Goal: Check status: Check status

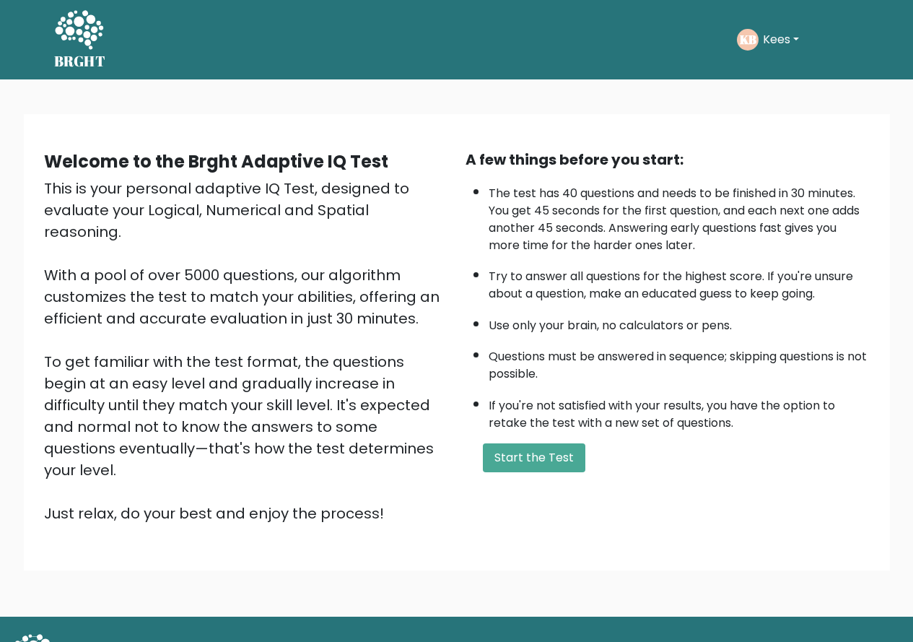
click at [777, 40] on button "Kees" at bounding box center [781, 39] width 45 height 19
click at [770, 104] on link "Profile" at bounding box center [795, 106] width 114 height 23
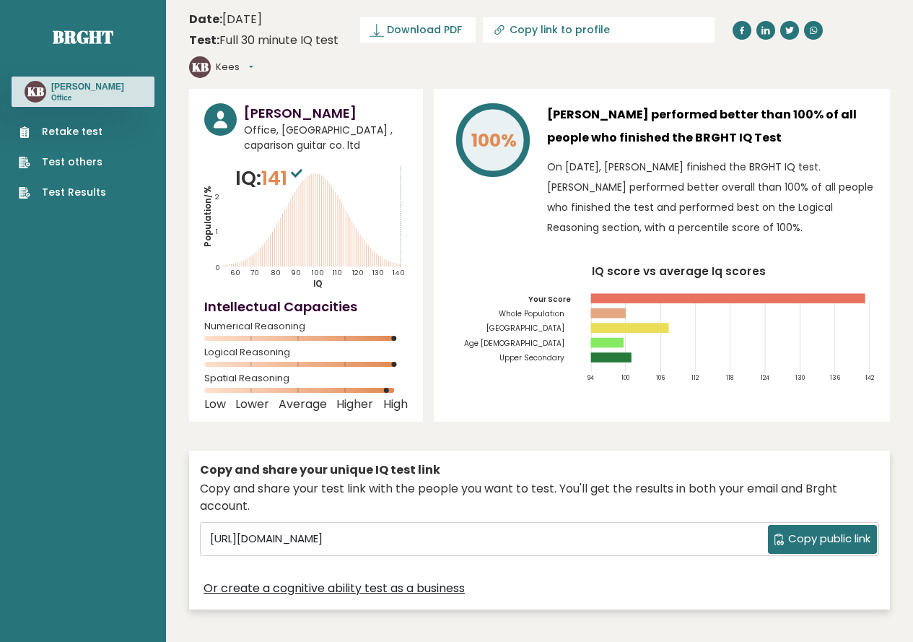
click at [84, 182] on ul "Retake test Test others Test Results" at bounding box center [63, 162] width 102 height 76
click at [99, 190] on link "Test Results" at bounding box center [62, 192] width 87 height 15
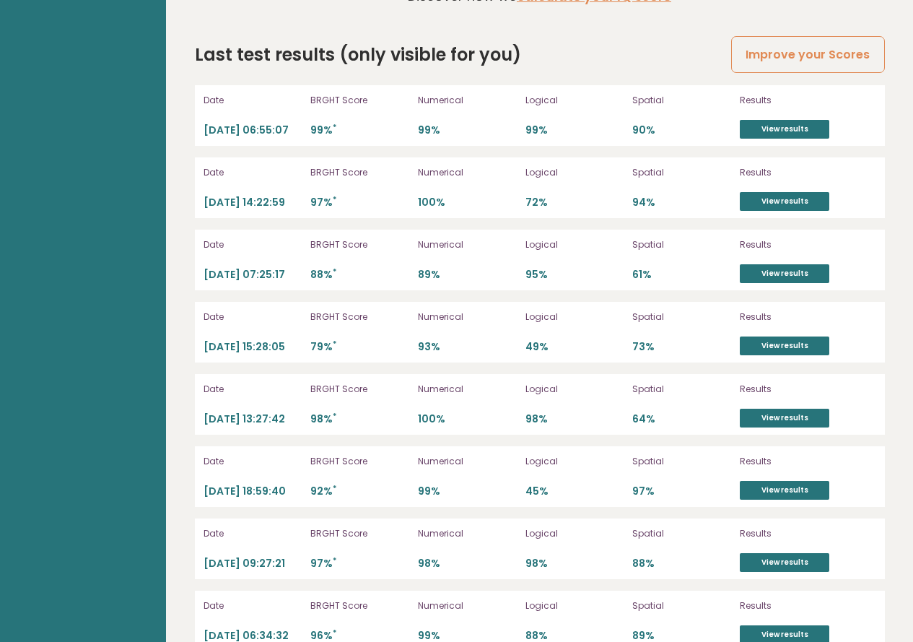
scroll to position [4074, 0]
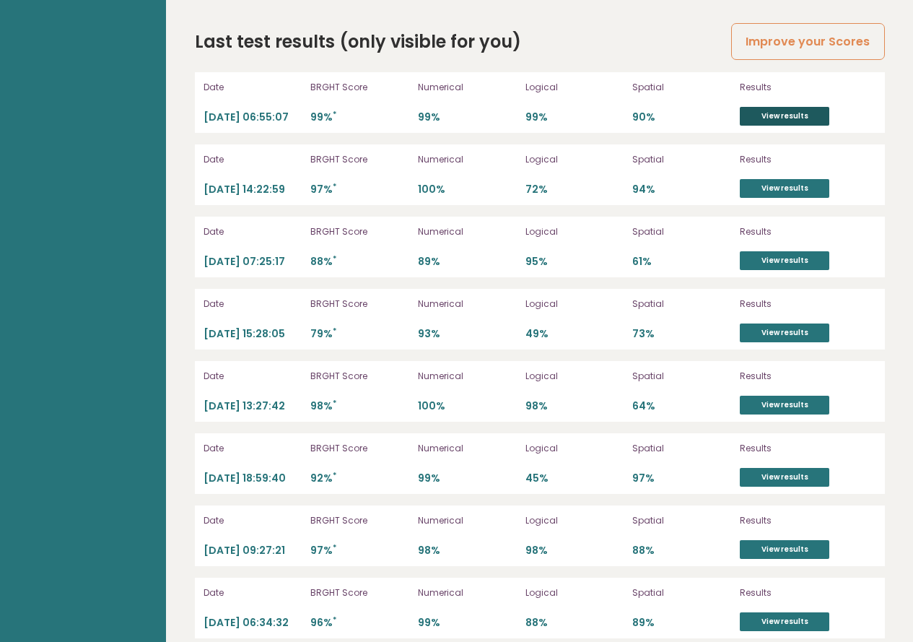
click at [754, 107] on link "View results" at bounding box center [784, 116] width 89 height 19
